Goal: Task Accomplishment & Management: Manage account settings

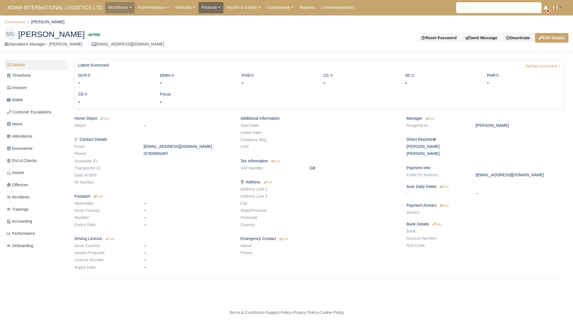
click at [207, 10] on link "Finance" at bounding box center [210, 7] width 25 height 11
click at [179, 14] on div "Workforce Manpower Expiring Documents Leave Requests Daily Attendance Daily Tim…" at bounding box center [336, 7] width 463 height 15
click at [180, 10] on link "Vehicles" at bounding box center [185, 7] width 26 height 11
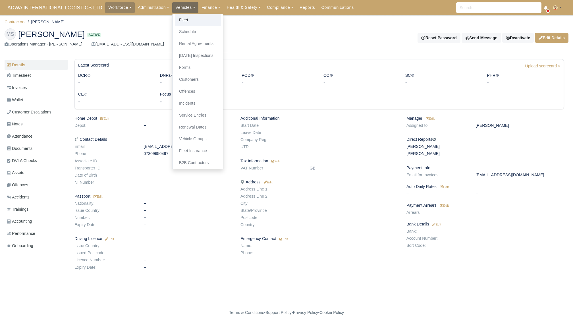
click at [183, 17] on link "Fleet" at bounding box center [198, 20] width 46 height 12
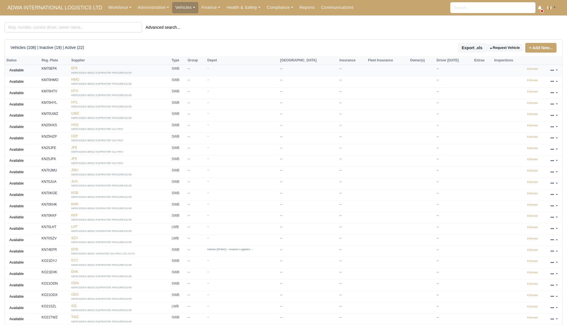
click at [50, 67] on strong "KM70EFK" at bounding box center [49, 68] width 16 height 4
click at [78, 67] on link "EFK MERCEDES-BENZ ESPRINTER PROGRESSIVE" at bounding box center [119, 70] width 97 height 8
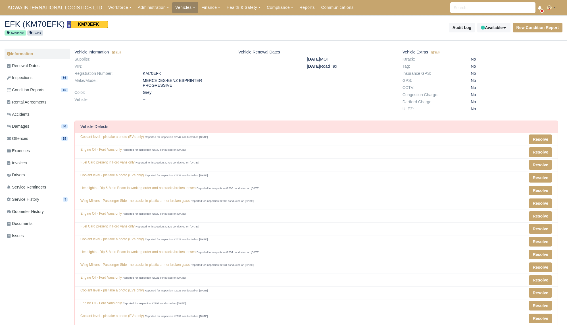
scroll to position [57, 278]
click at [43, 127] on link "Damages 56" at bounding box center [37, 126] width 65 height 11
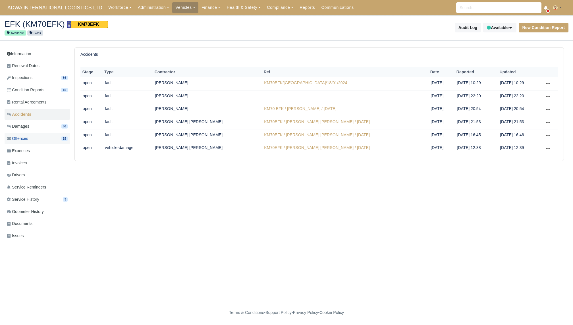
click at [33, 142] on link "Offences 15" at bounding box center [37, 138] width 65 height 11
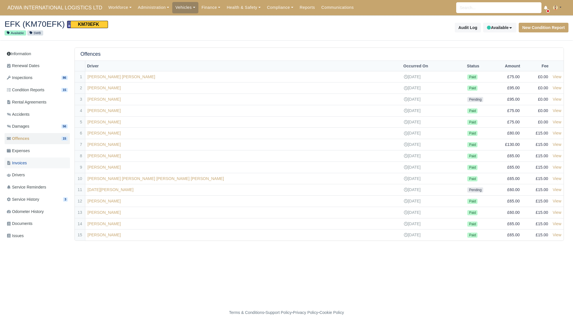
click at [27, 163] on span "Invoices" at bounding box center [17, 163] width 20 height 7
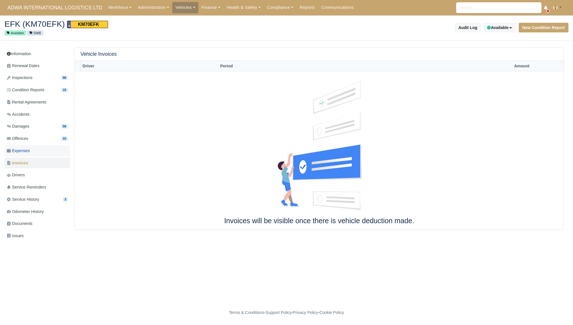
click at [32, 150] on link "Expenses" at bounding box center [37, 150] width 65 height 11
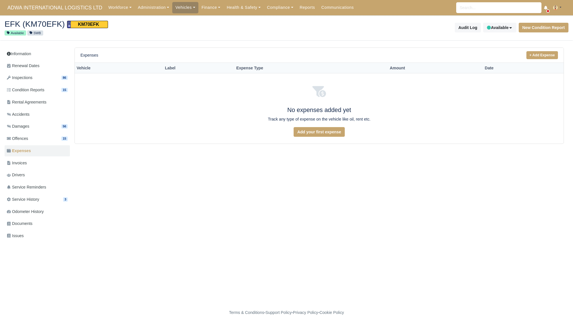
click at [552, 48] on div "Expenses + Add Expense" at bounding box center [319, 55] width 489 height 15
click at [548, 55] on link "+ Add Expense" at bounding box center [542, 55] width 32 height 8
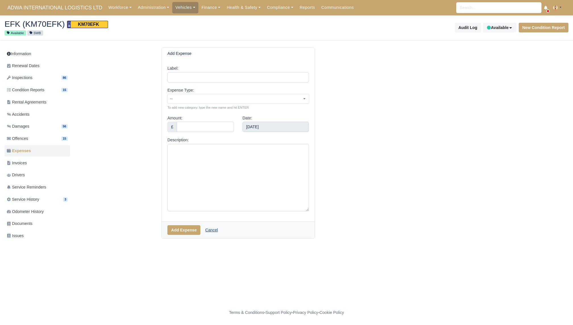
click at [212, 230] on link "Cancel" at bounding box center [211, 230] width 20 height 10
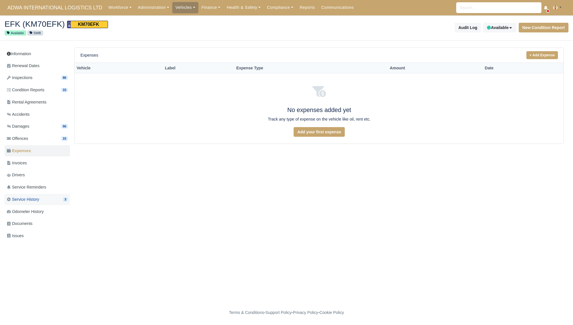
click at [39, 199] on span "Service History" at bounding box center [23, 199] width 32 height 7
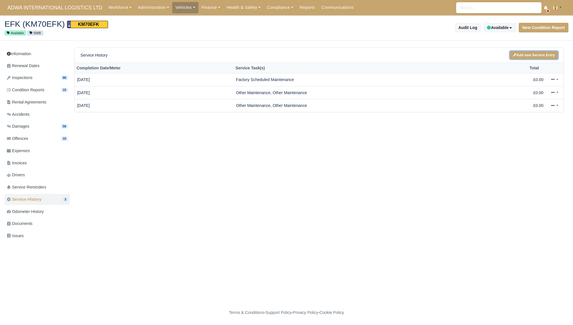
click at [542, 57] on link "Add new Service Entry" at bounding box center [534, 55] width 48 height 8
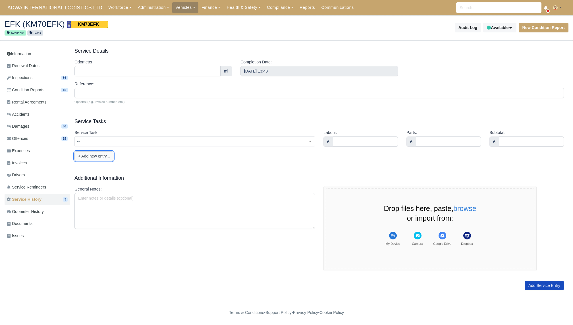
click at [108, 158] on button "+ Add new entry..." at bounding box center [93, 156] width 39 height 10
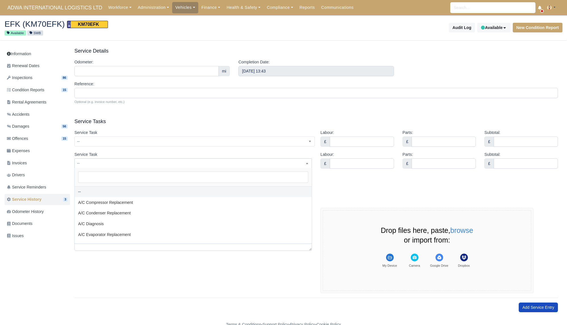
click at [100, 167] on span "--" at bounding box center [192, 163] width 237 height 10
type input "w"
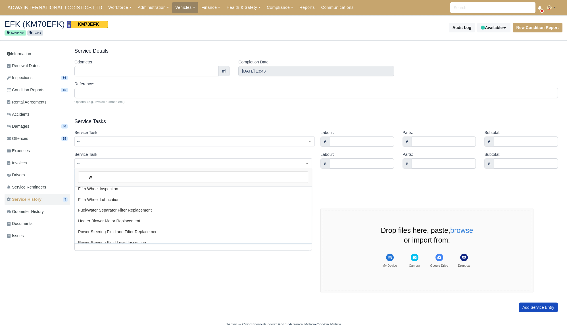
select select "w"
type input "we"
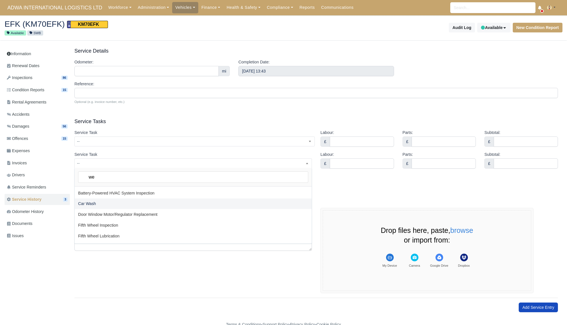
select select "we"
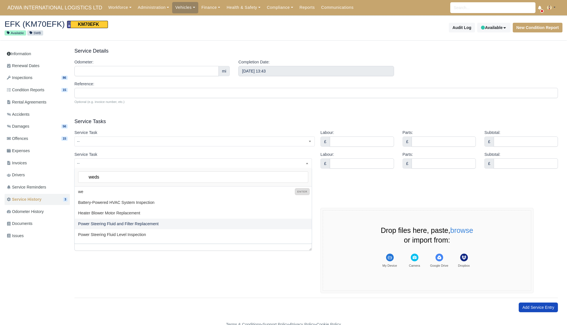
type input "wedsa"
select select
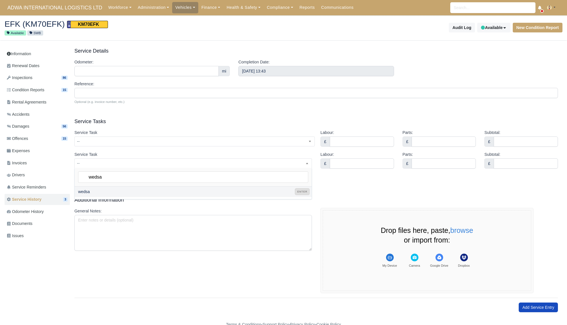
type input "wedsad"
select select "wedsad"
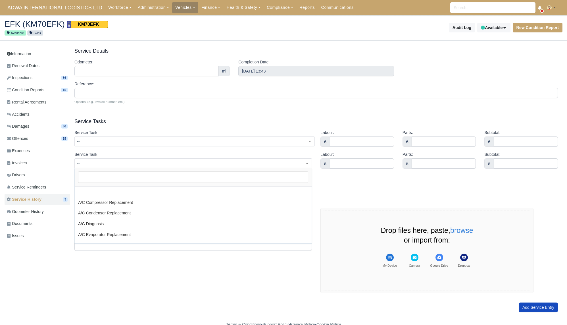
scroll to position [1040, 0]
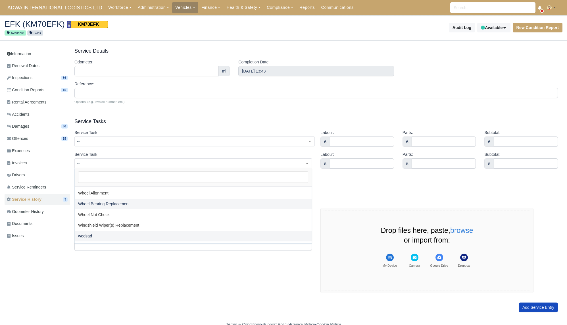
select select
click at [123, 178] on input "search" at bounding box center [193, 176] width 230 height 11
click at [153, 113] on form "Service Details Odometer: mi Completion Date: September 9, 2025 13:43 Reference…" at bounding box center [315, 179] width 483 height 264
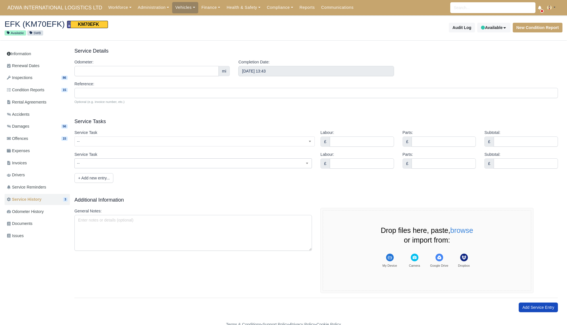
click at [151, 163] on span "--" at bounding box center [193, 163] width 237 height 7
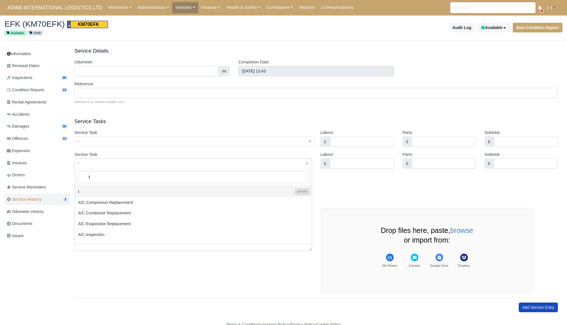
type input "te"
select select "te"
type input "test"
select select "test"
type input "test"
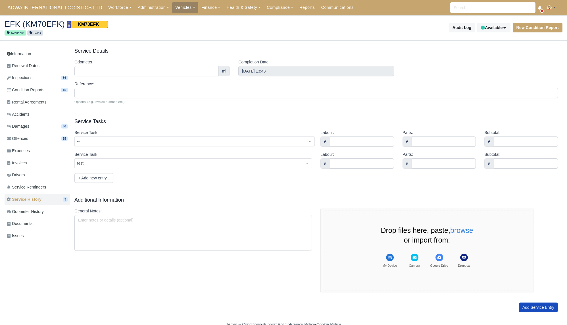
click at [231, 175] on div "Service Task -- A/C Compressor Replacement A/C Condenser Replacement A/C Diagno…" at bounding box center [315, 155] width 483 height 53
click at [231, 166] on span "test" at bounding box center [193, 163] width 237 height 7
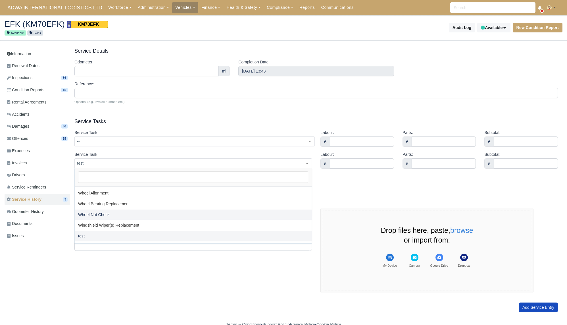
scroll to position [11, 0]
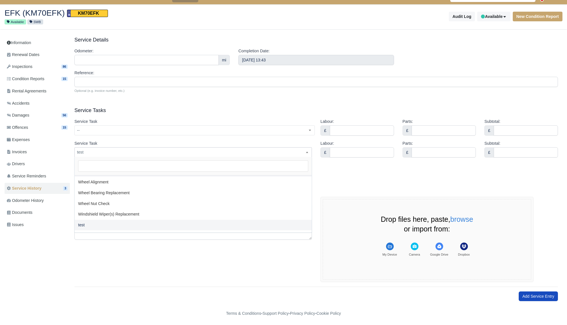
click at [158, 150] on span "test" at bounding box center [193, 152] width 237 height 7
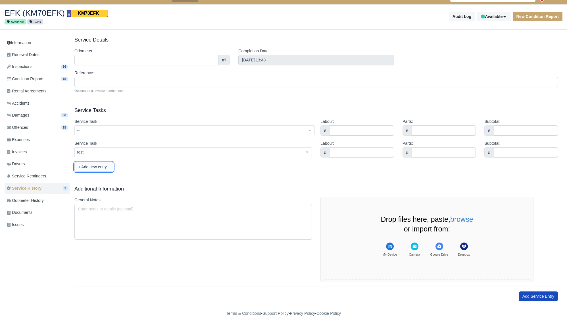
click at [96, 164] on button "+ Add new entry..." at bounding box center [93, 167] width 39 height 10
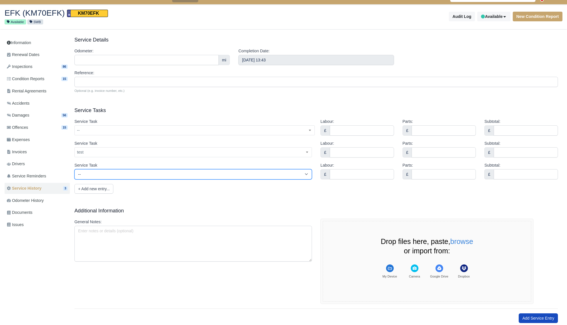
click at [102, 175] on select "-- A/C Compressor Replacement A/C Condenser Replacement A/C Diagnosis A/C Evapo…" at bounding box center [192, 174] width 237 height 10
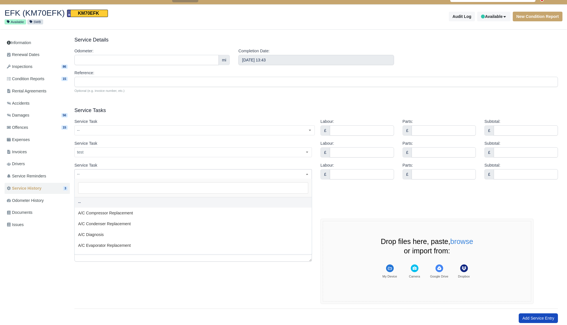
click at [122, 172] on span "--" at bounding box center [193, 173] width 237 height 7
type input "test"
select select "test"
click at [186, 162] on div "Service Task -- A/C Compressor Replacement A/C Condenser Replacement A/C Diagno…" at bounding box center [192, 170] width 237 height 17
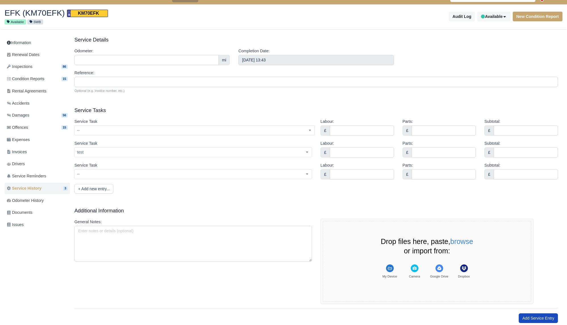
scroll to position [0, 0]
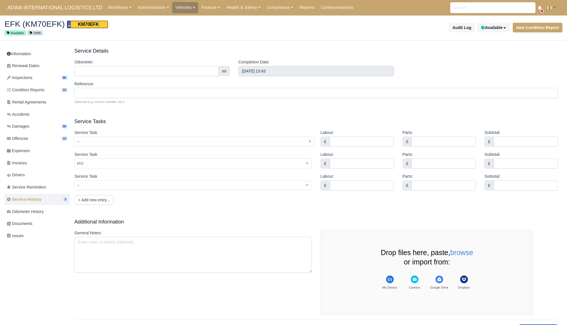
click at [554, 2] on div "Workforce Manpower Expiring Documents Leave Requests Daily Attendance Daily Tim…" at bounding box center [333, 7] width 457 height 15
click at [553, 11] on button at bounding box center [553, 8] width 18 height 8
click at [538, 28] on link "Settings" at bounding box center [537, 30] width 51 height 12
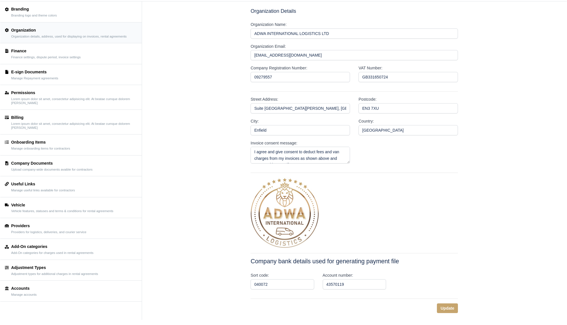
scroll to position [51, 0]
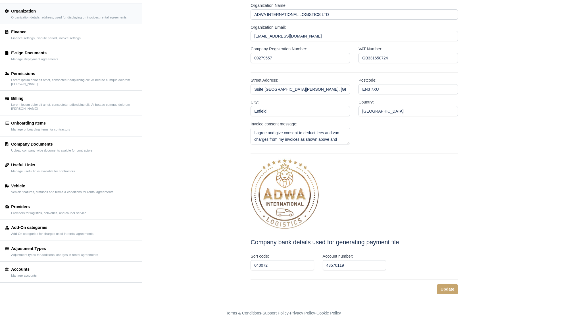
click at [56, 193] on link "Vehicle Vehicle features, statuses and terms & conditions for rental agreements" at bounding box center [70, 188] width 141 height 21
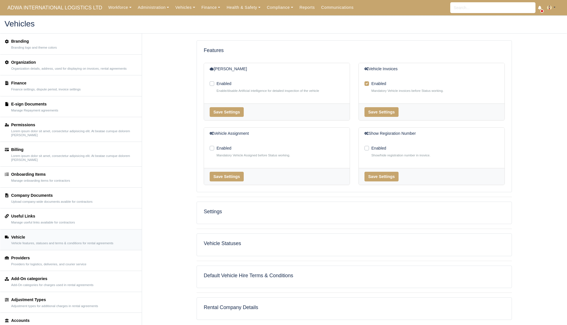
scroll to position [32, 0]
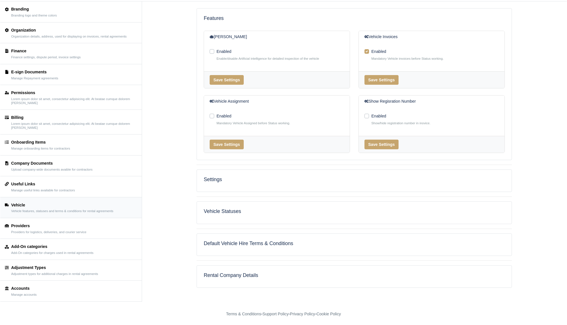
click at [290, 181] on h5 "Settings" at bounding box center [354, 179] width 301 height 6
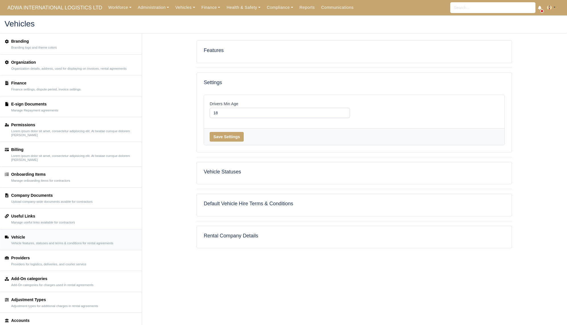
scroll to position [3, 0]
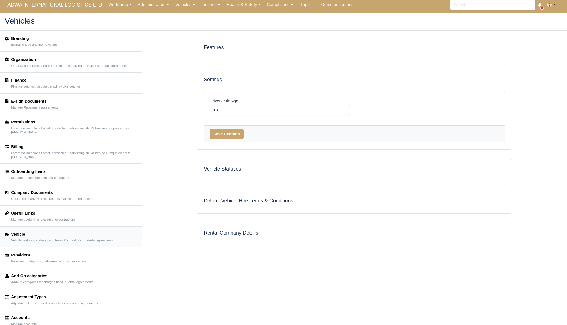
click at [281, 47] on h5 "Features" at bounding box center [354, 48] width 301 height 6
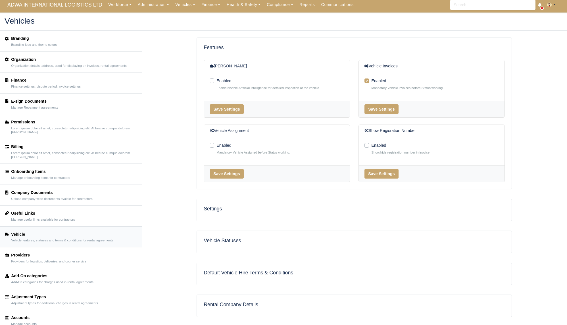
click at [279, 51] on div "Features" at bounding box center [354, 49] width 315 height 22
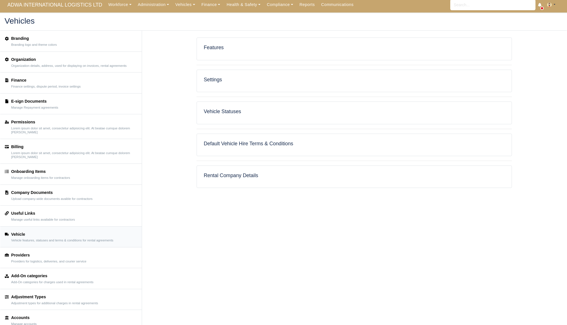
click at [270, 81] on h5 "Settings" at bounding box center [354, 80] width 301 height 6
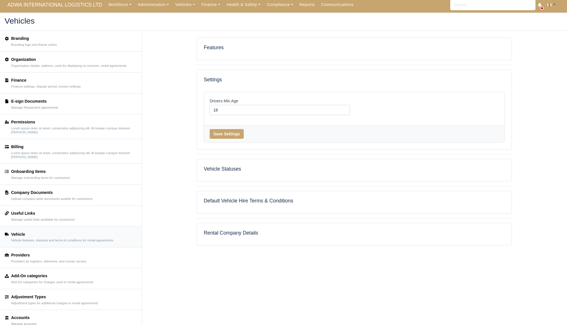
click at [270, 81] on h5 "Settings" at bounding box center [354, 80] width 301 height 6
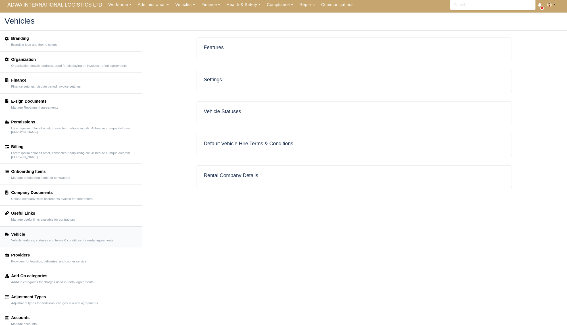
click at [264, 116] on div "Vehicle Statuses" at bounding box center [354, 113] width 315 height 22
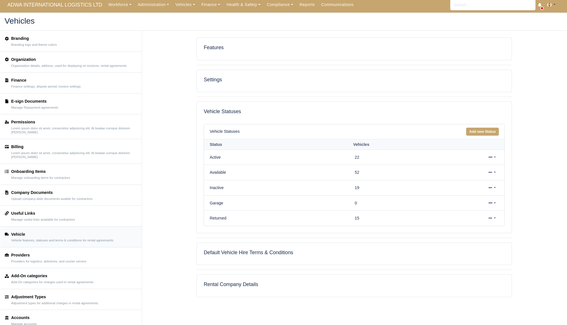
click at [272, 112] on h5 "Vehicle Statuses" at bounding box center [354, 112] width 301 height 6
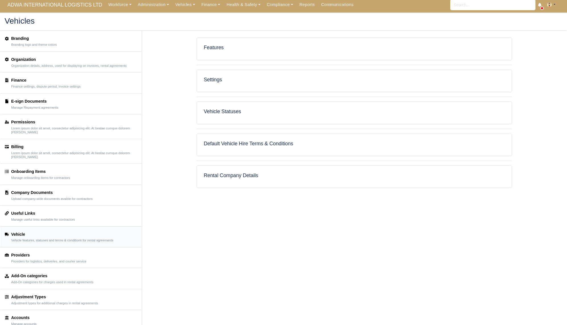
click at [324, 144] on h5 "Default Vehicle Hire Terms & Conditions" at bounding box center [354, 144] width 301 height 6
click at [300, 179] on div "Rental Company Details" at bounding box center [354, 177] width 315 height 22
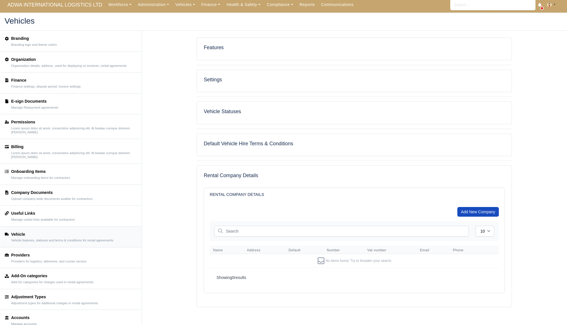
click at [313, 169] on div "Rental Company Details" at bounding box center [354, 177] width 315 height 22
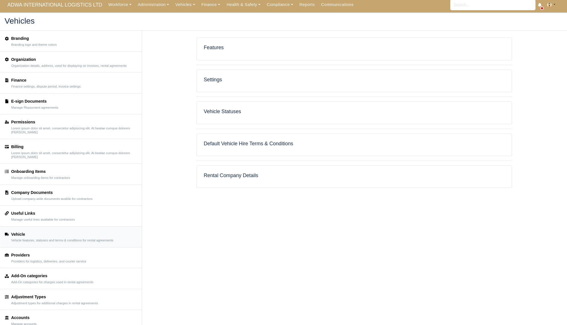
scroll to position [0, 0]
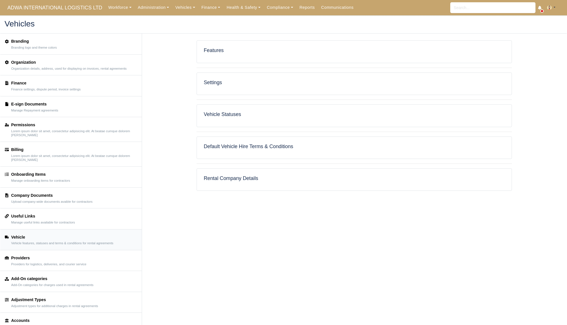
click at [550, 13] on div "Workforce Manpower Expiring Documents Leave Requests Daily Attendance Daily Tim…" at bounding box center [333, 7] width 457 height 15
click at [551, 10] on img at bounding box center [549, 7] width 5 height 5
click at [540, 20] on link "Payment Settings" at bounding box center [537, 18] width 51 height 12
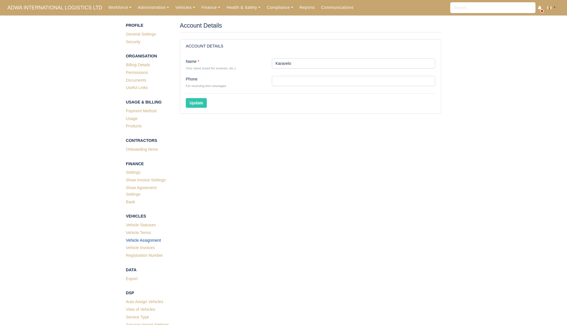
click at [156, 242] on link "Vehicle Assignment" at bounding box center [148, 241] width 45 height 8
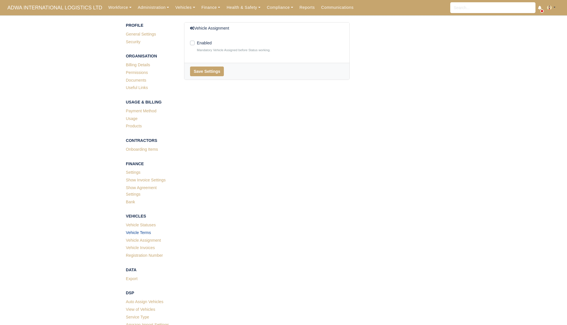
click at [147, 233] on link "Vehicle Terms" at bounding box center [148, 233] width 45 height 8
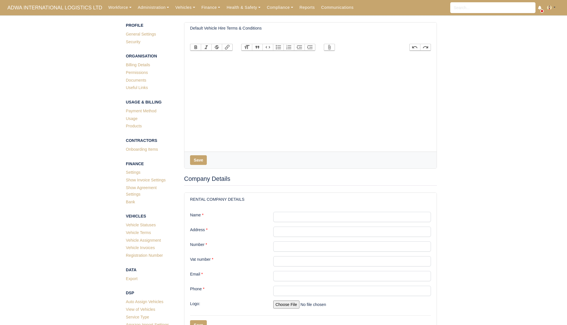
scroll to position [51, 0]
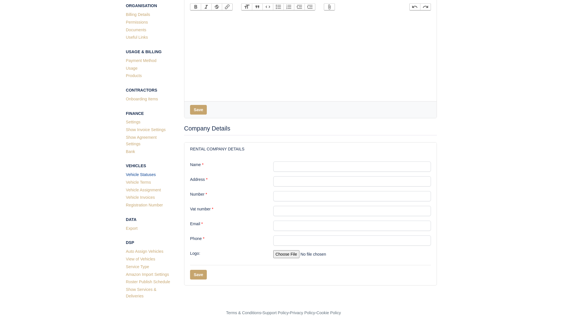
click at [132, 174] on link "Vehicle Statuses" at bounding box center [148, 175] width 45 height 8
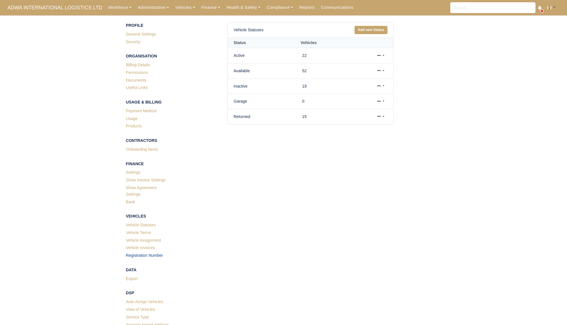
click at [146, 257] on link "Registration Number" at bounding box center [148, 256] width 45 height 8
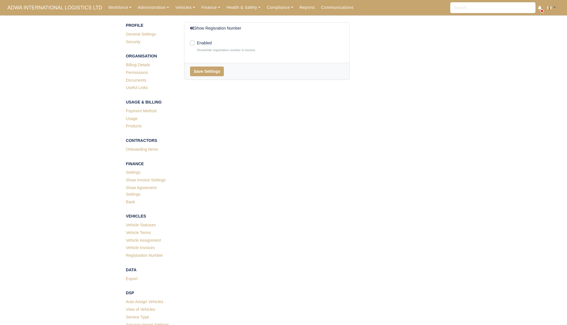
scroll to position [51, 0]
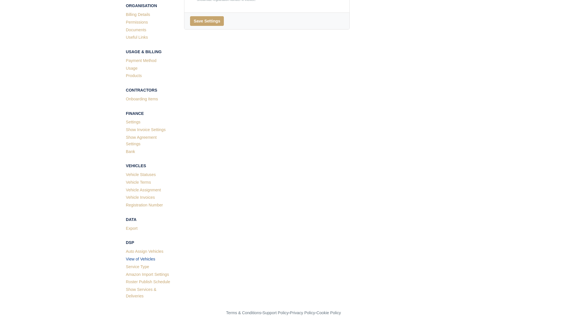
click at [153, 260] on link "View of Vehicles" at bounding box center [148, 260] width 45 height 8
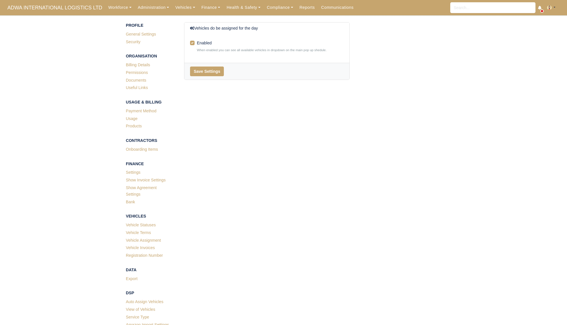
scroll to position [51, 0]
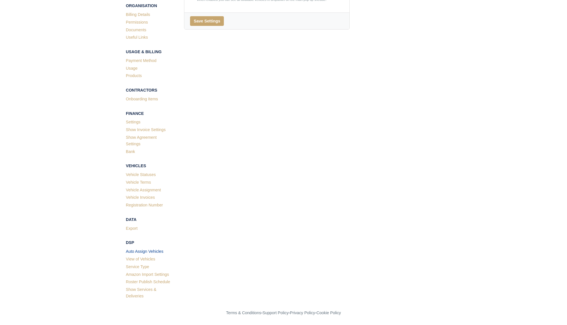
click at [152, 250] on link "Auto Assign Vehicles" at bounding box center [148, 252] width 45 height 8
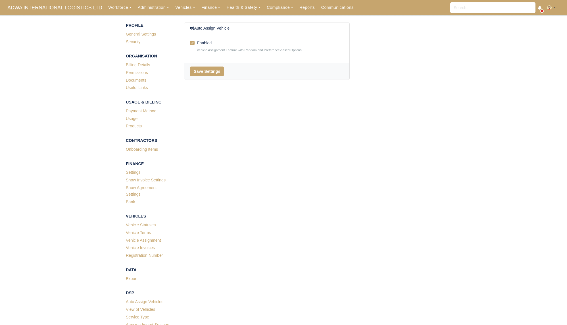
scroll to position [51, 0]
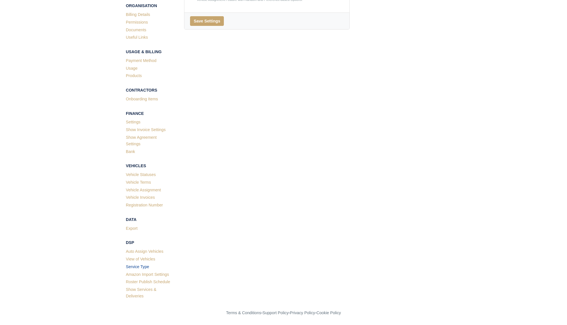
click at [148, 269] on link "Service Type" at bounding box center [148, 267] width 45 height 8
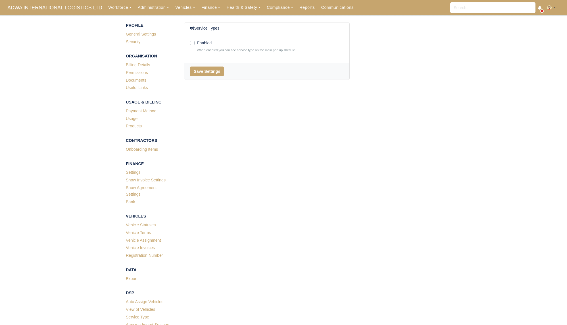
scroll to position [51, 0]
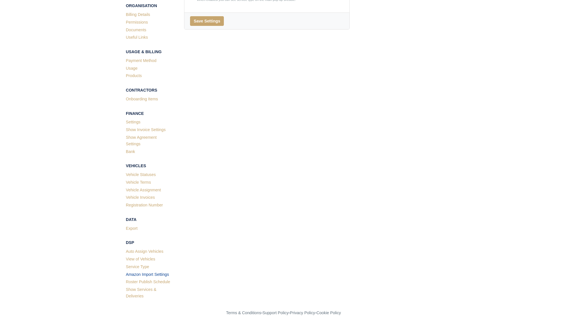
click at [151, 277] on link "Amazon Import Settings" at bounding box center [148, 275] width 45 height 8
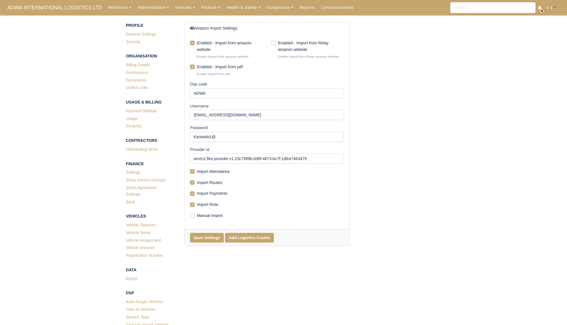
scroll to position [51, 0]
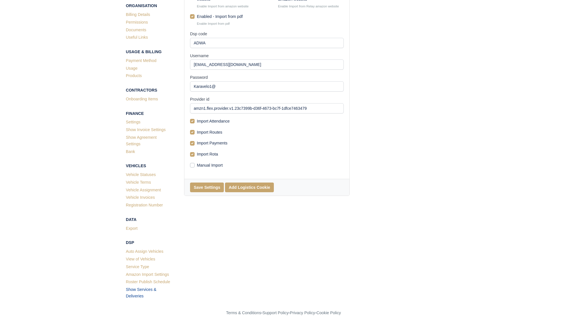
click at [145, 290] on link "Show Services & Deliveries" at bounding box center [148, 293] width 45 height 14
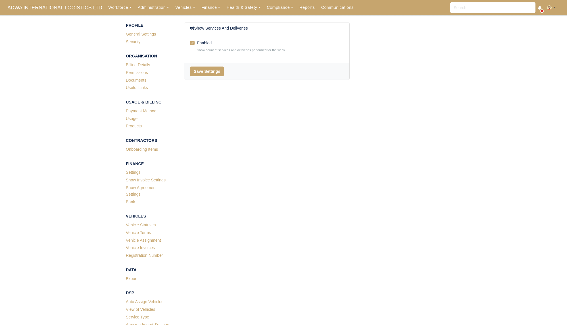
scroll to position [51, 0]
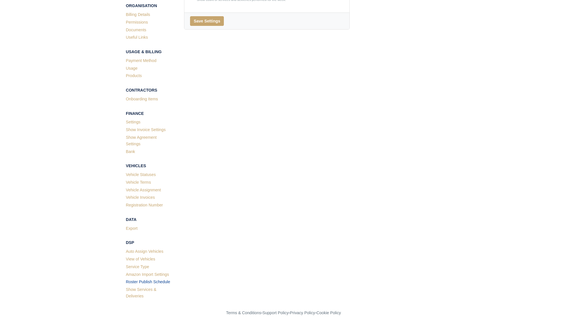
click at [154, 281] on link "Roster Publish Schedule" at bounding box center [148, 282] width 45 height 8
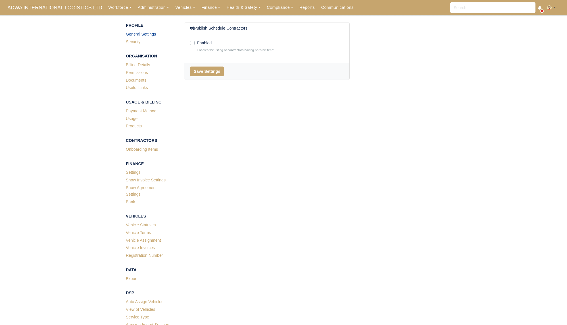
click at [140, 33] on link "General Settings" at bounding box center [148, 35] width 45 height 8
